Goal: Navigation & Orientation: Find specific page/section

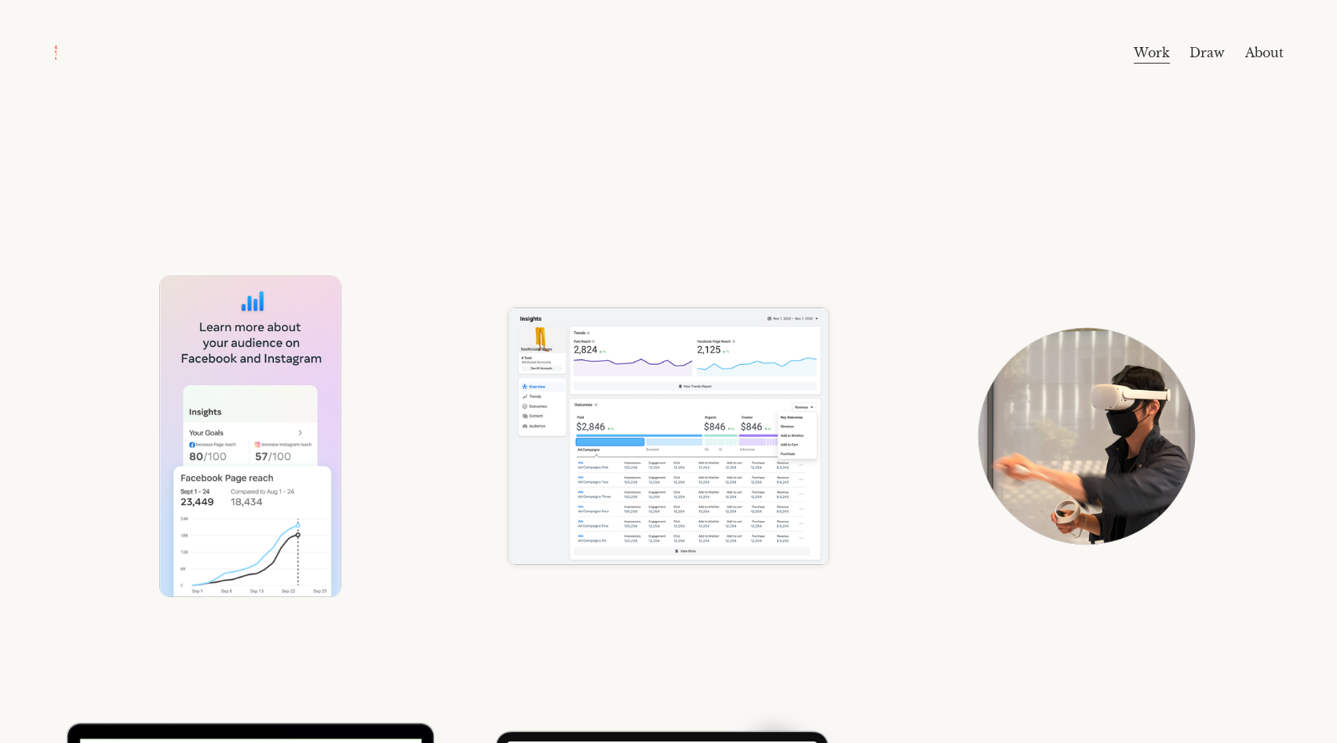
click at [1254, 50] on link "About" at bounding box center [1264, 52] width 38 height 25
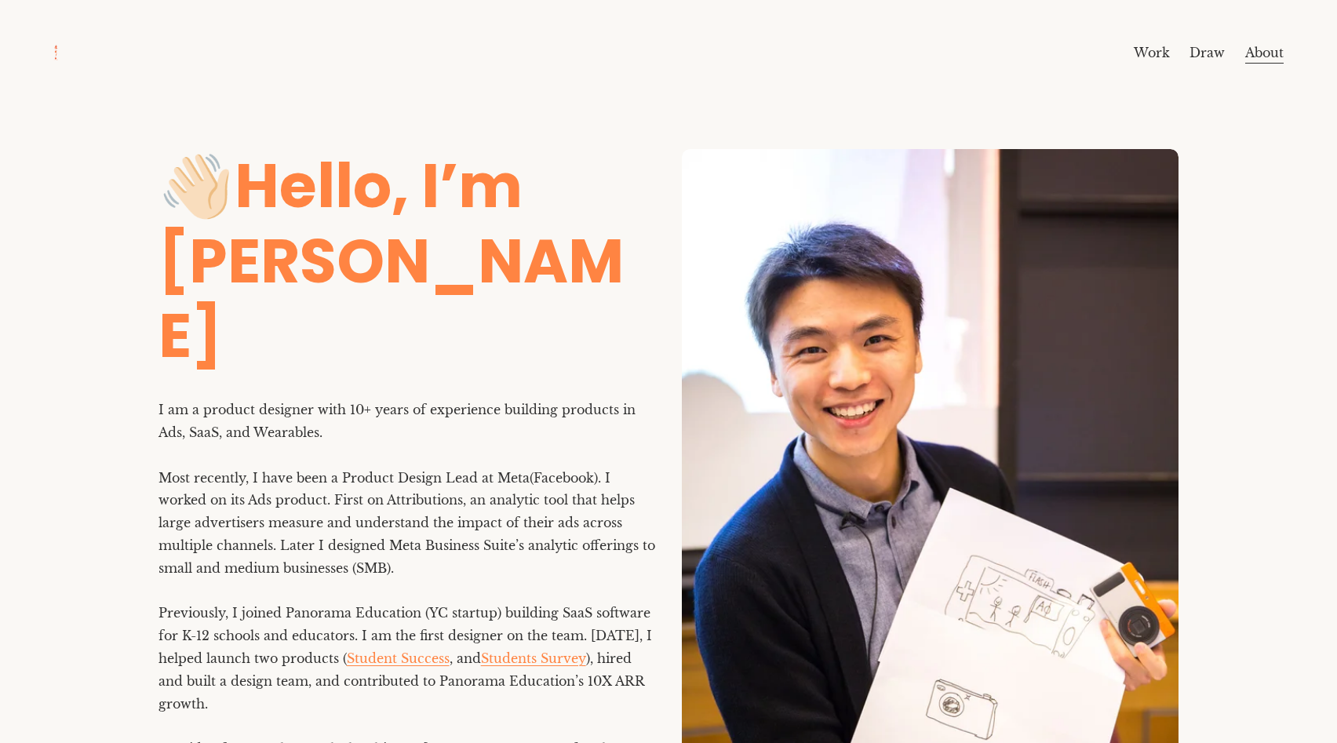
click at [1221, 51] on link "Draw" at bounding box center [1206, 52] width 35 height 25
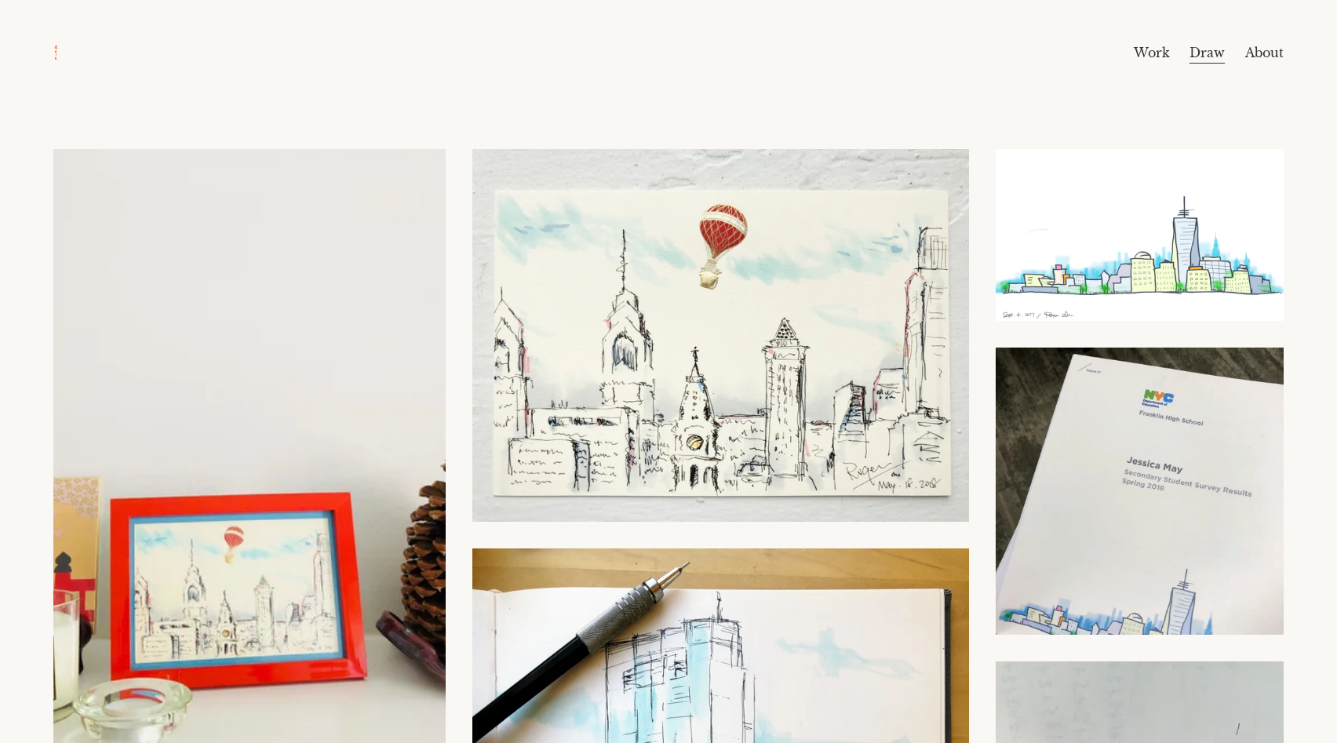
click at [1159, 48] on link "Work" at bounding box center [1152, 52] width 36 height 25
